Goal: Task Accomplishment & Management: Manage account settings

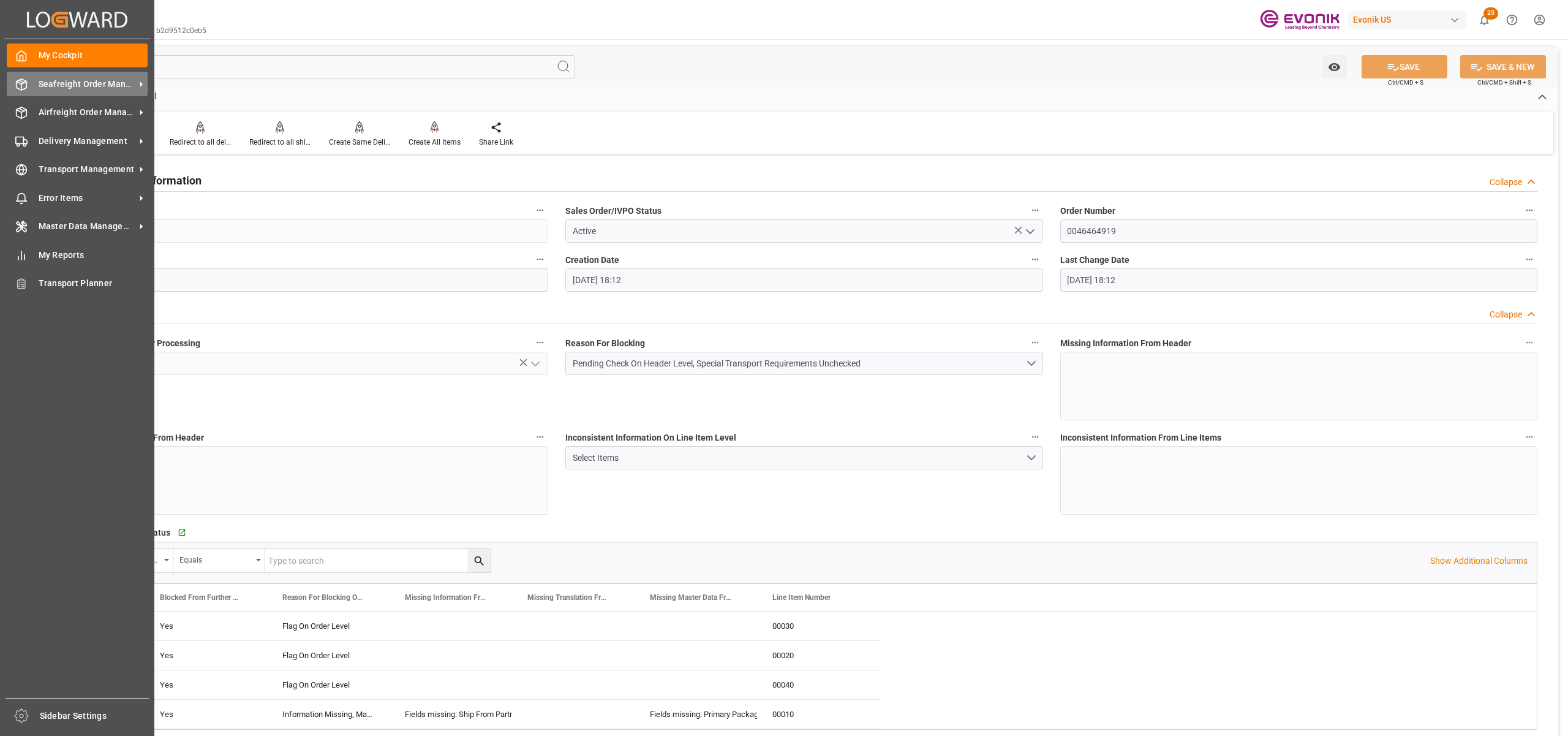
scroll to position [2180, 0]
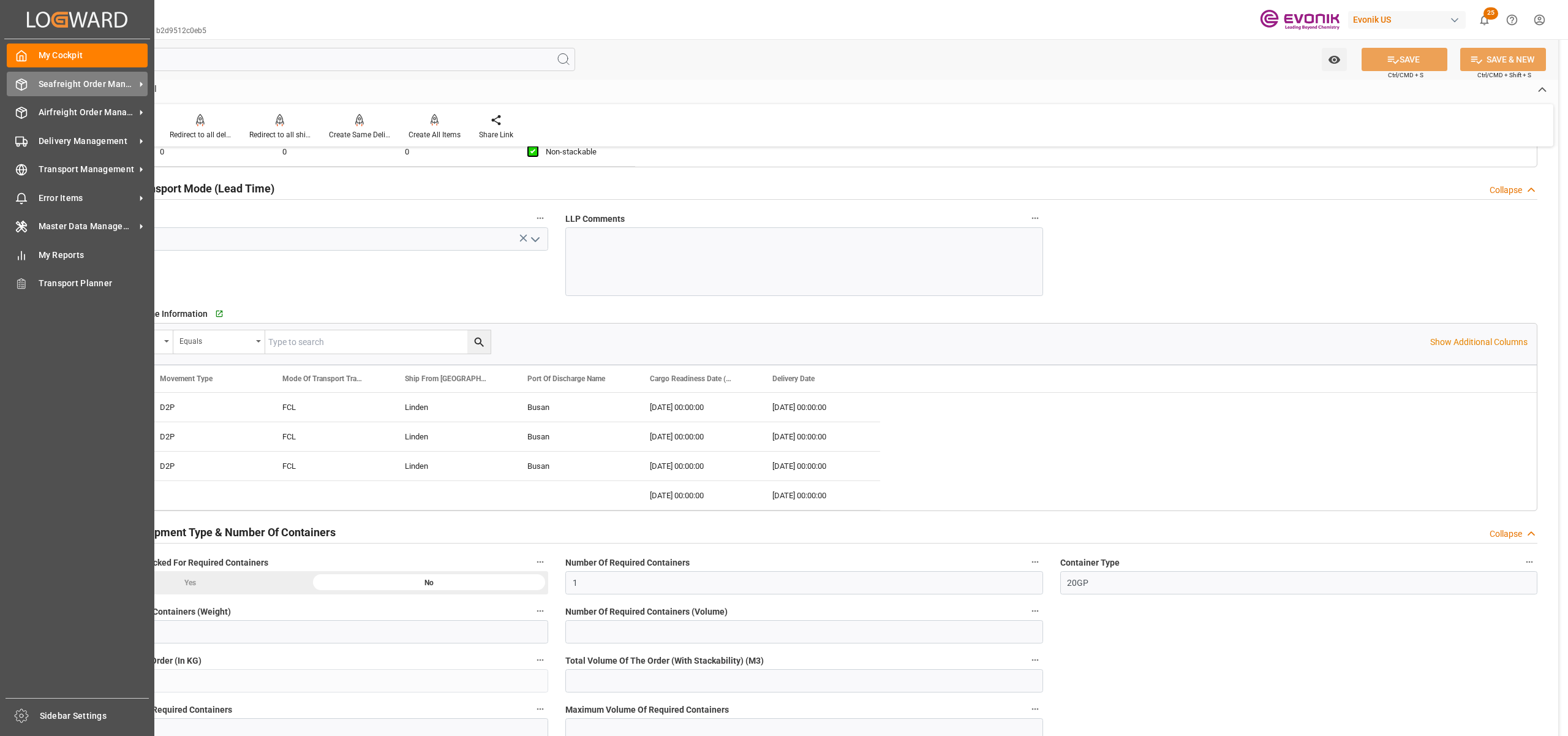
click at [48, 83] on span "Seafreight Order Management" at bounding box center [87, 84] width 97 height 13
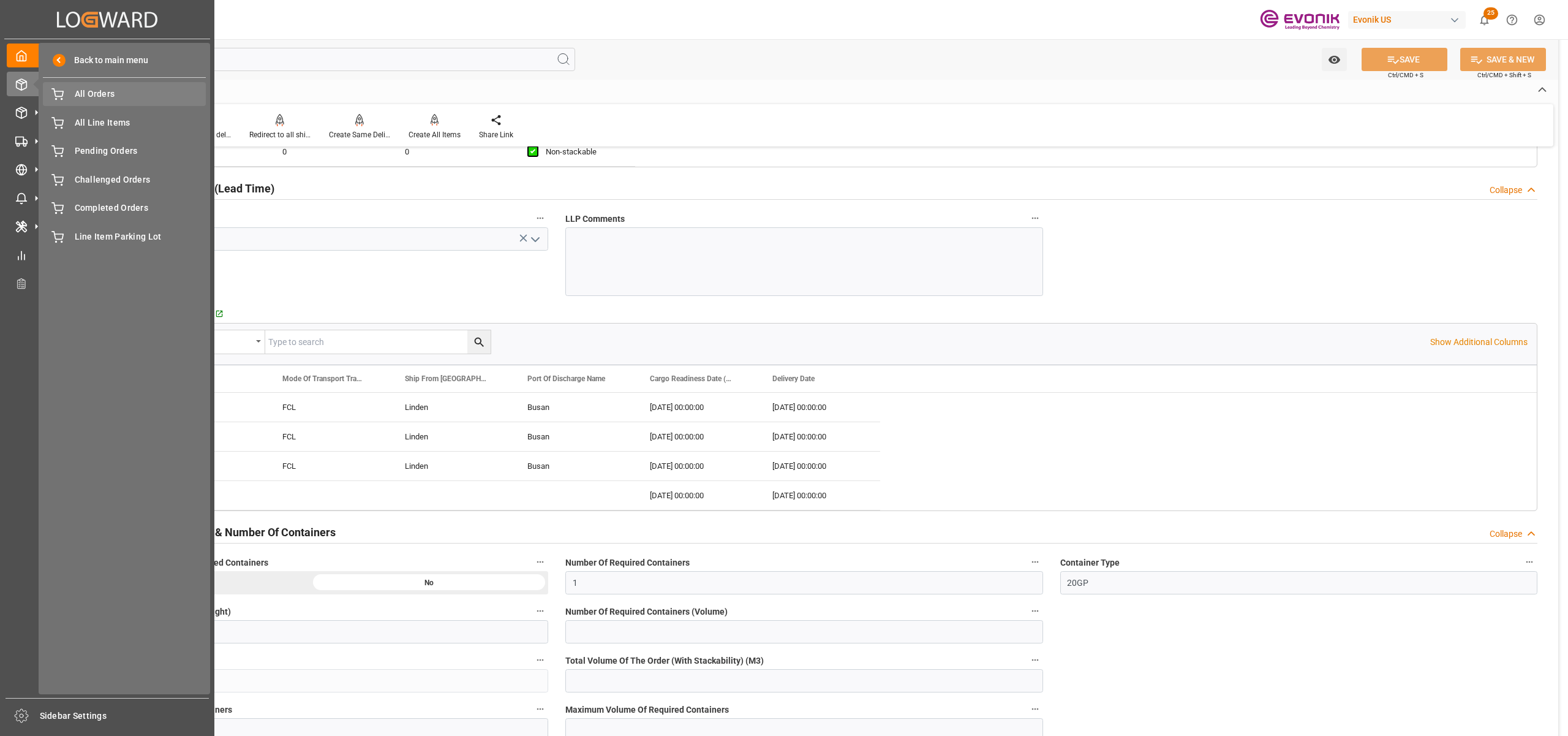
click at [81, 98] on span "All Orders" at bounding box center [140, 94] width 131 height 13
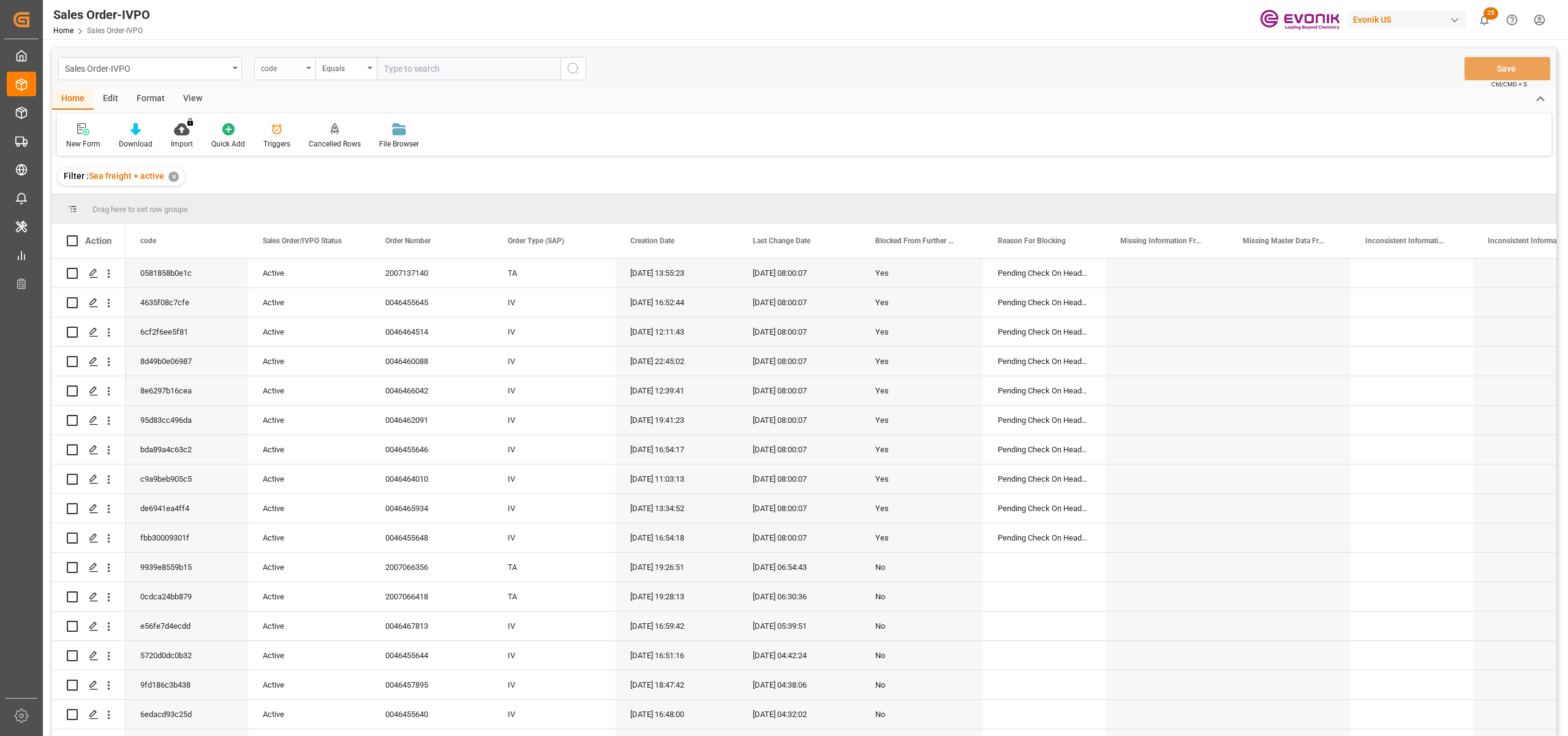
click at [300, 64] on div "code" at bounding box center [282, 66] width 42 height 14
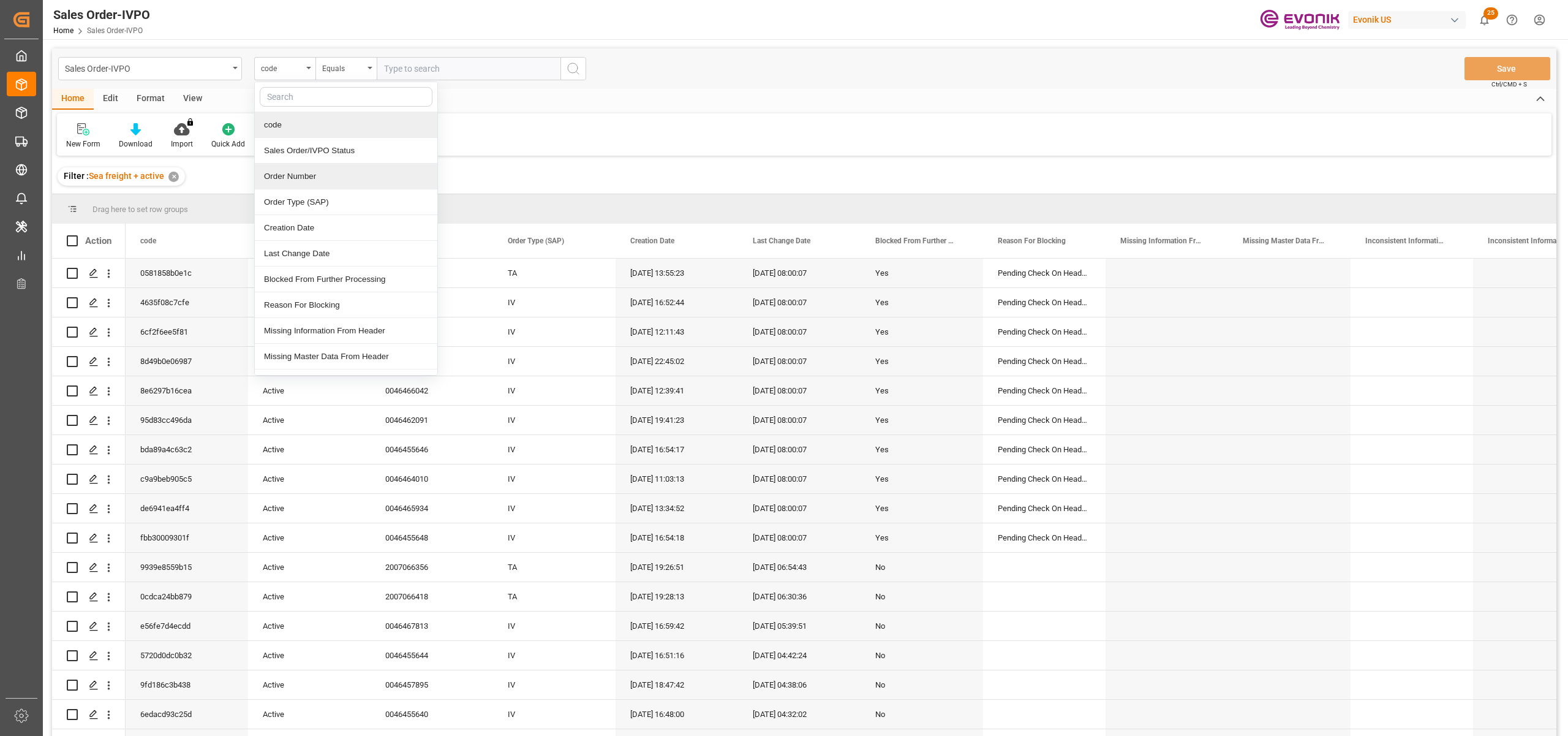
click at [310, 180] on div "Order Number" at bounding box center [346, 177] width 182 height 26
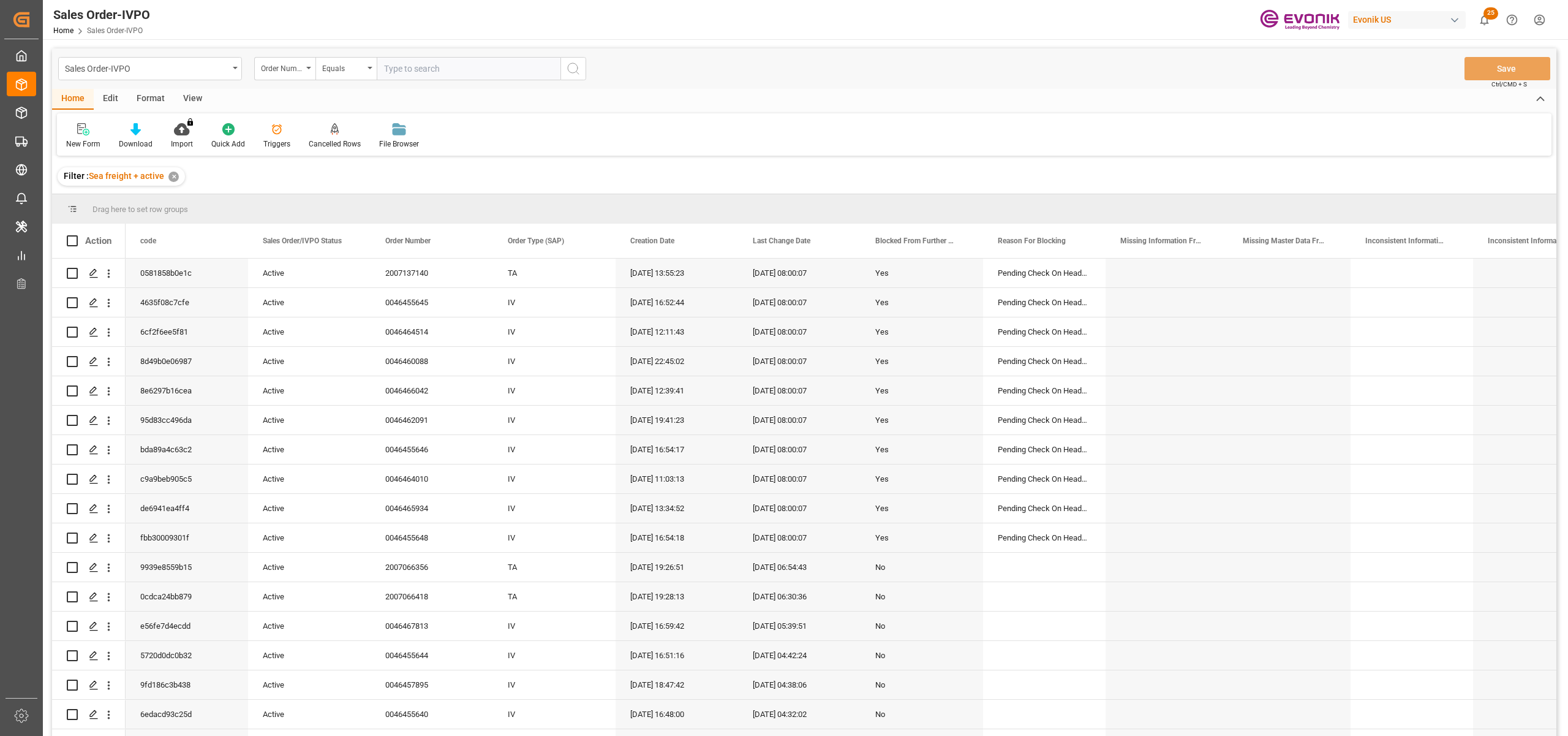
click at [419, 57] on input "text" at bounding box center [469, 69] width 184 height 23
paste input "0046467077"
type input "0046467077"
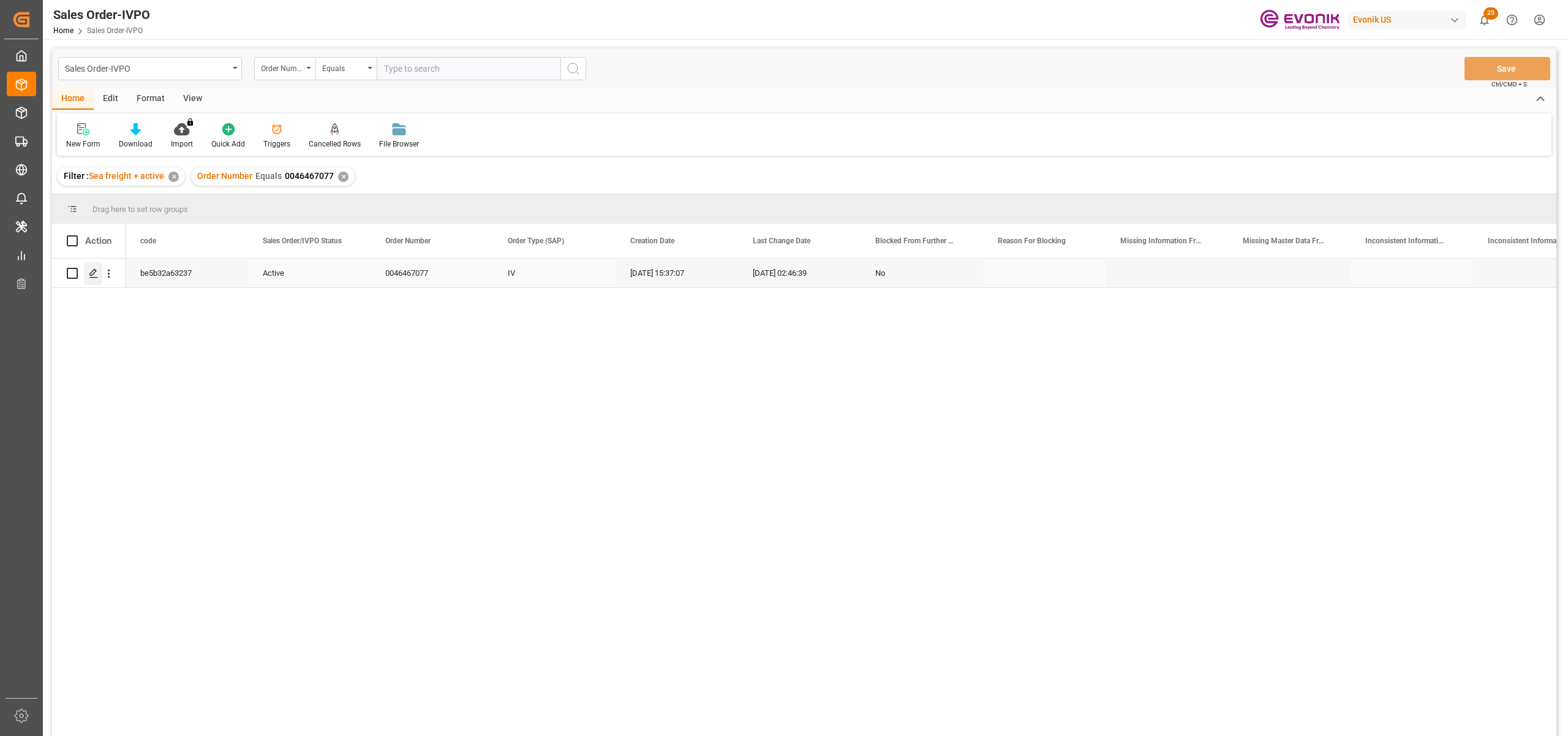
click at [91, 275] on polygon "Press SPACE to select this row." at bounding box center [94, 273] width 6 height 6
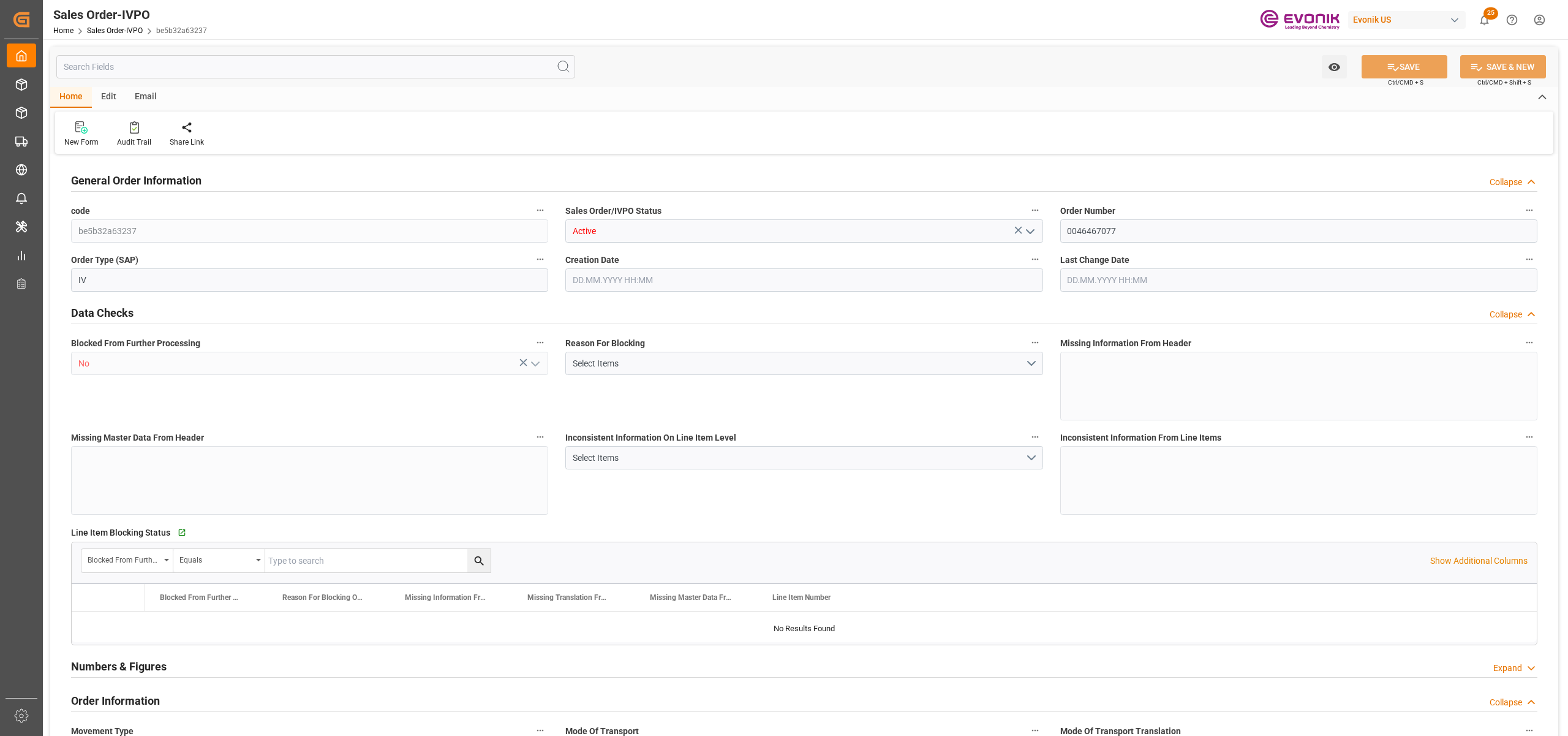
type input "CNSHA"
type input "0"
type input "2"
type input "3"
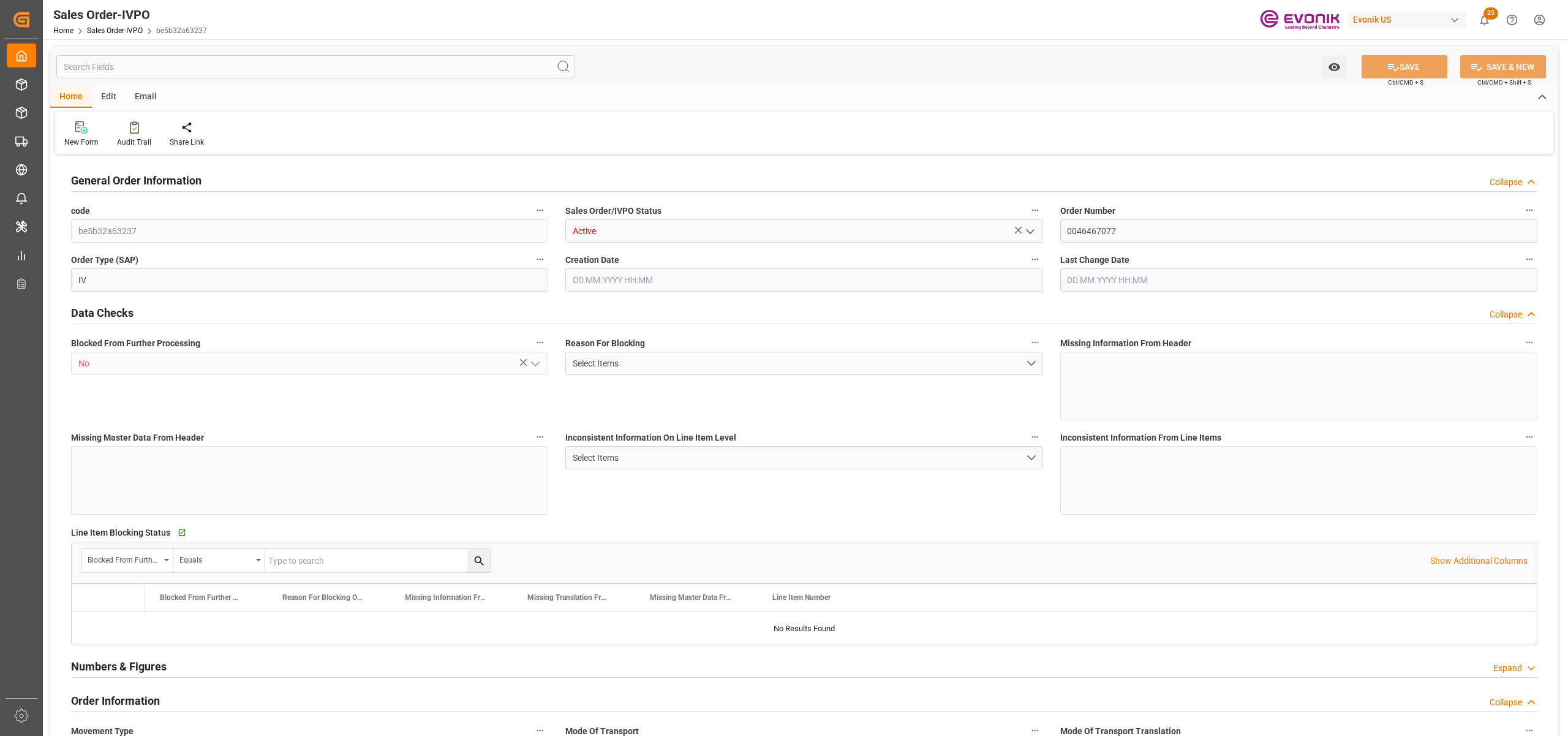
type input "32247.84"
type input "89.0624"
type input "34000"
type input "60"
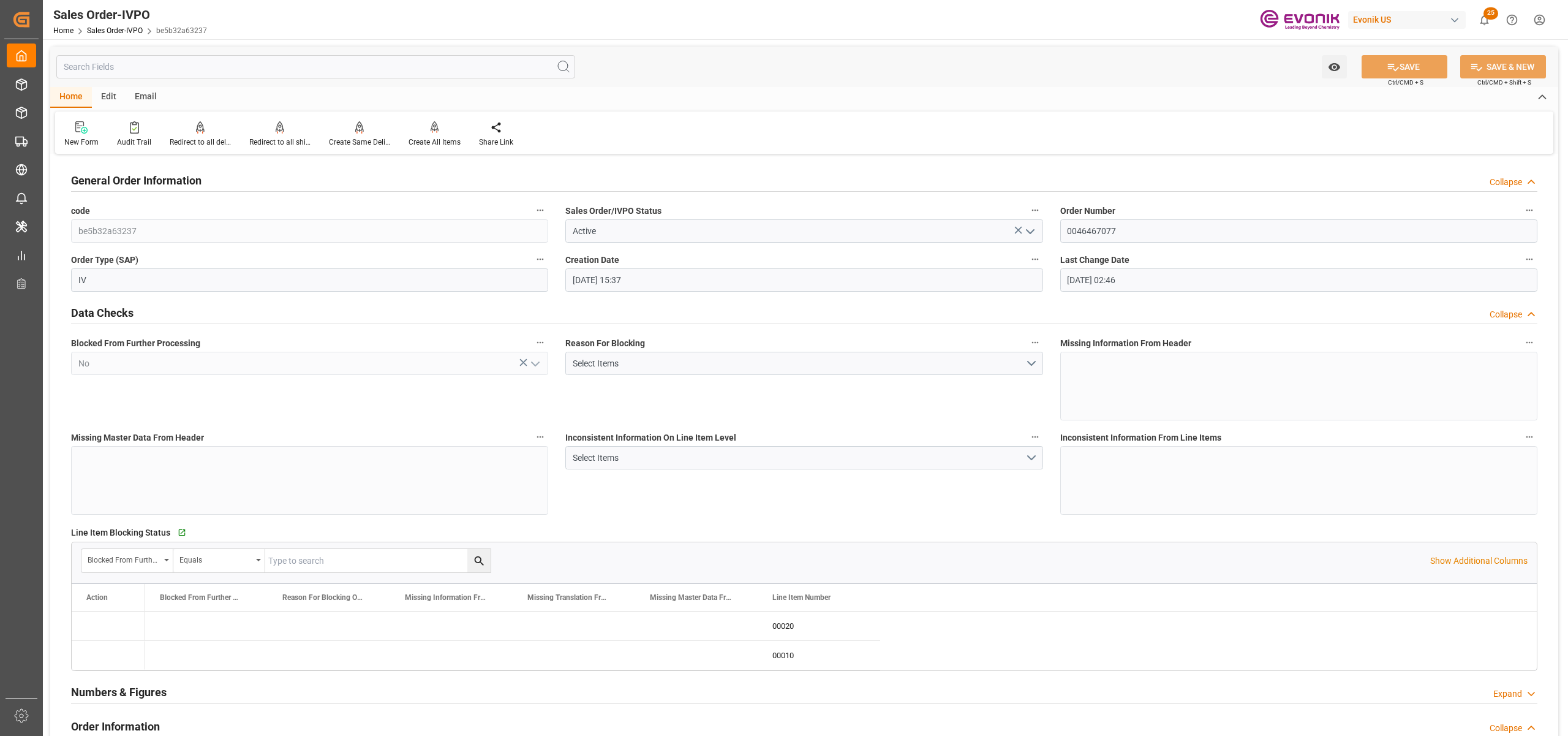
type input "[DATE] 15:37"
type input "[DATE] 02:46"
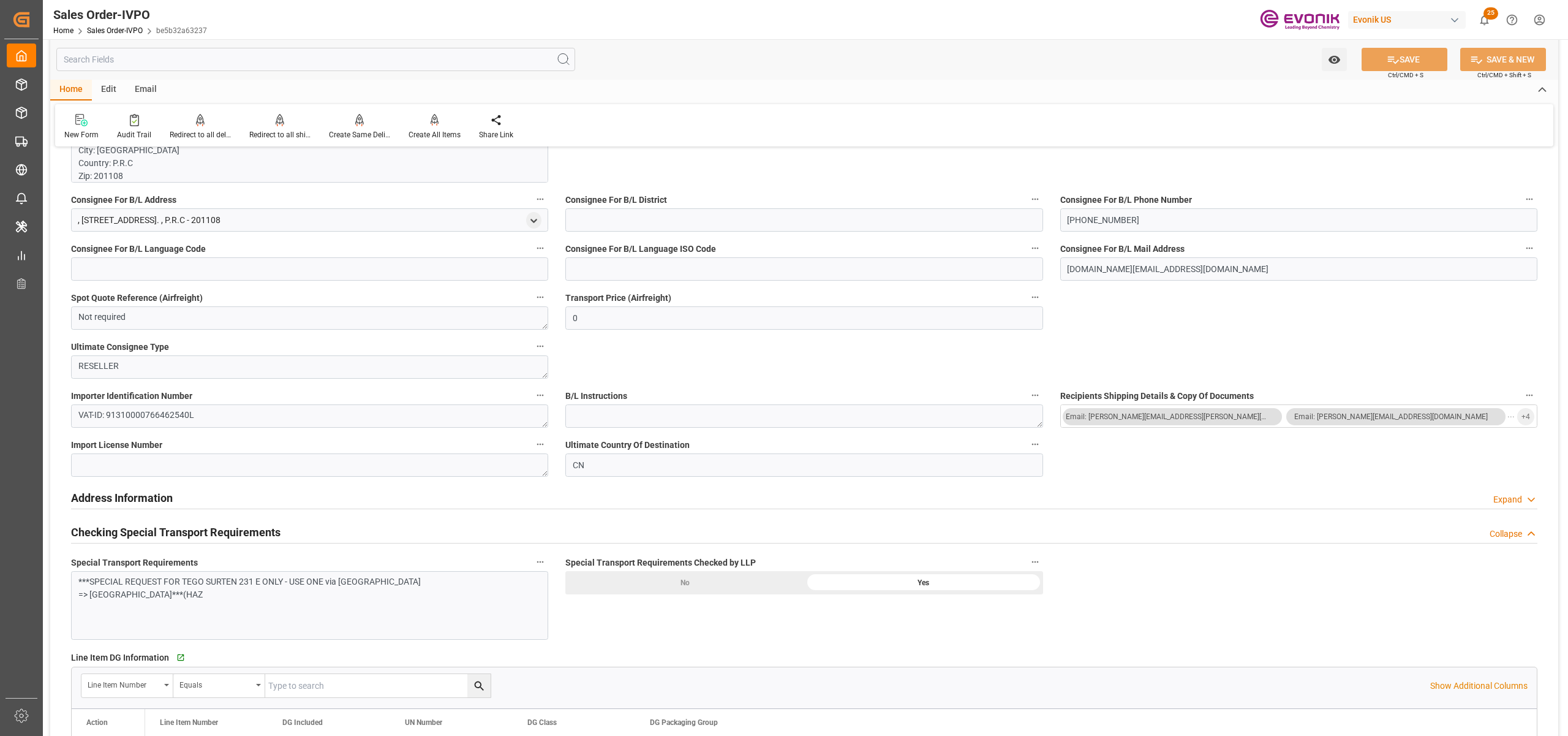
scroll to position [817, 0]
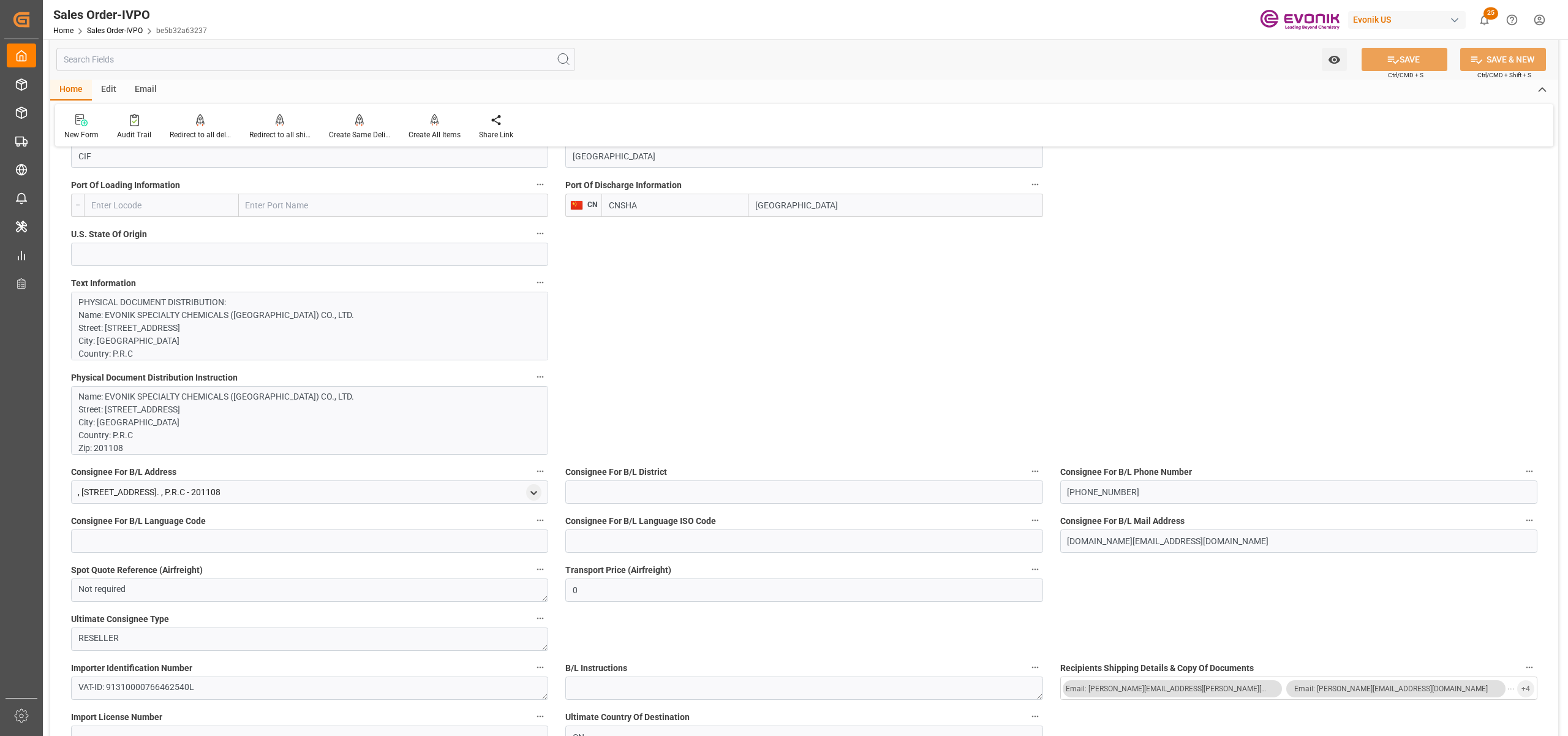
click at [369, 316] on p "PHYSICAL DOCUMENT DISTRIBUTION: Name: EVONIK SPECIALTY CHEMICALS ([GEOGRAPHIC_D…" at bounding box center [302, 682] width 449 height 772
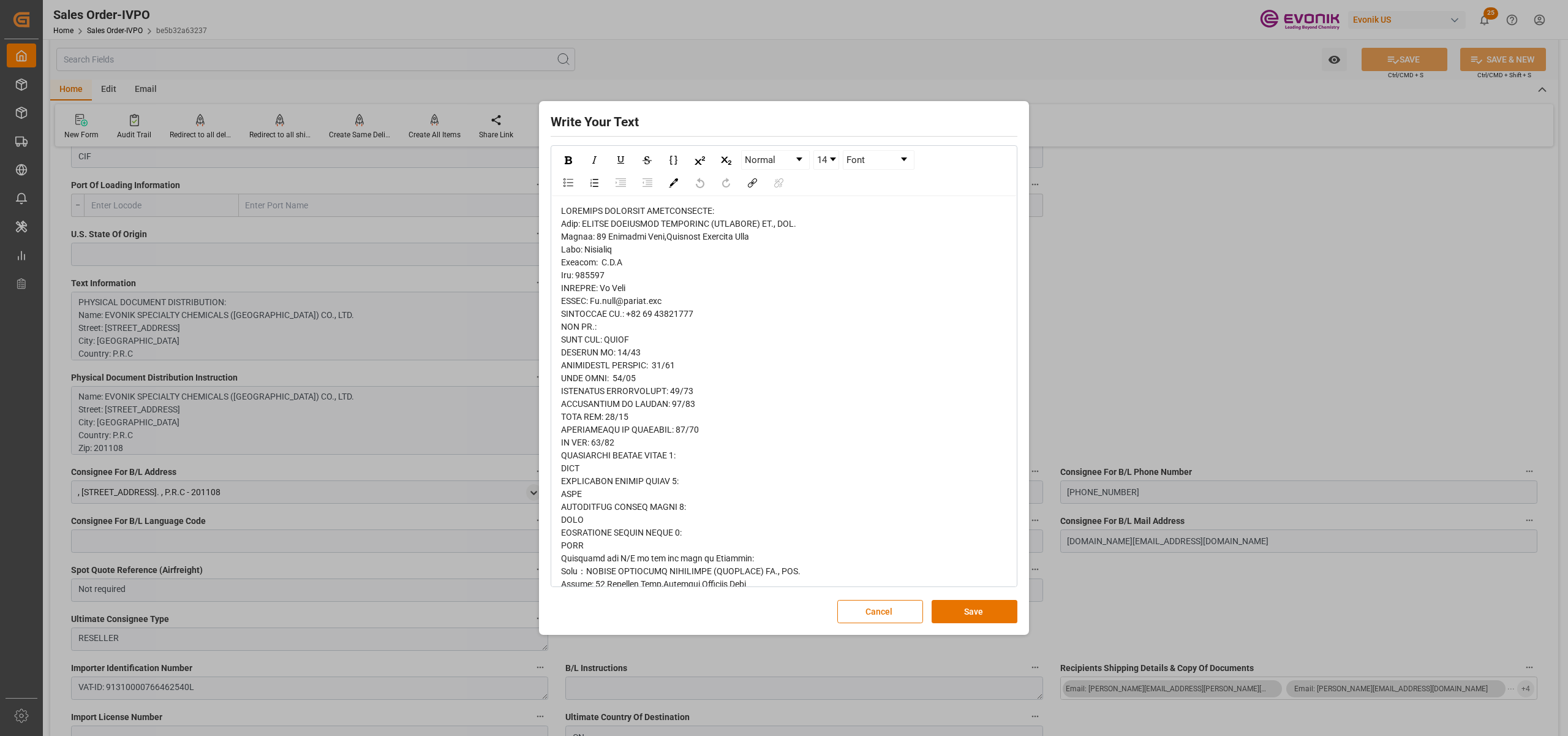
scroll to position [400, 0]
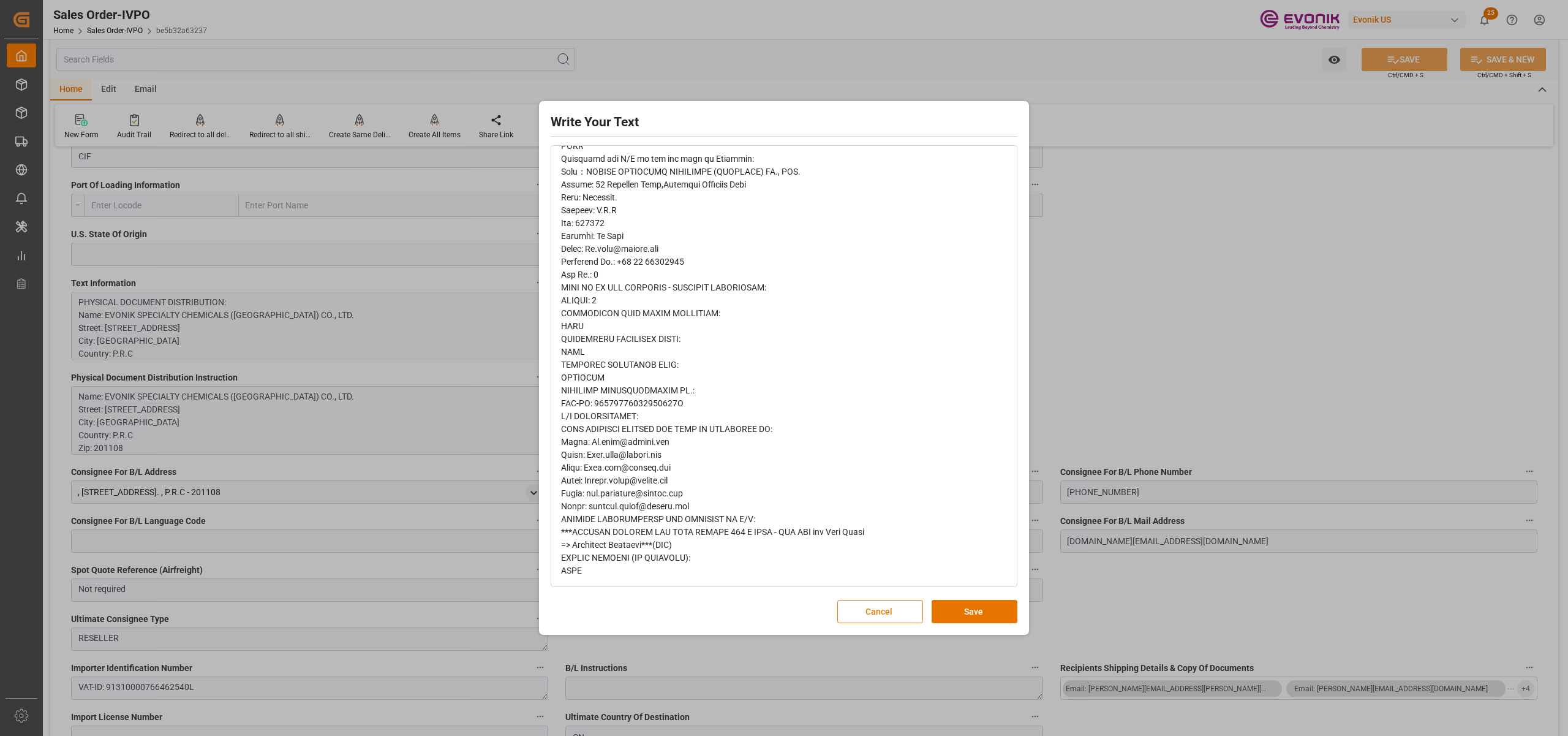
click at [878, 608] on button "Cancel" at bounding box center [880, 612] width 85 height 23
